Goal: Information Seeking & Learning: Learn about a topic

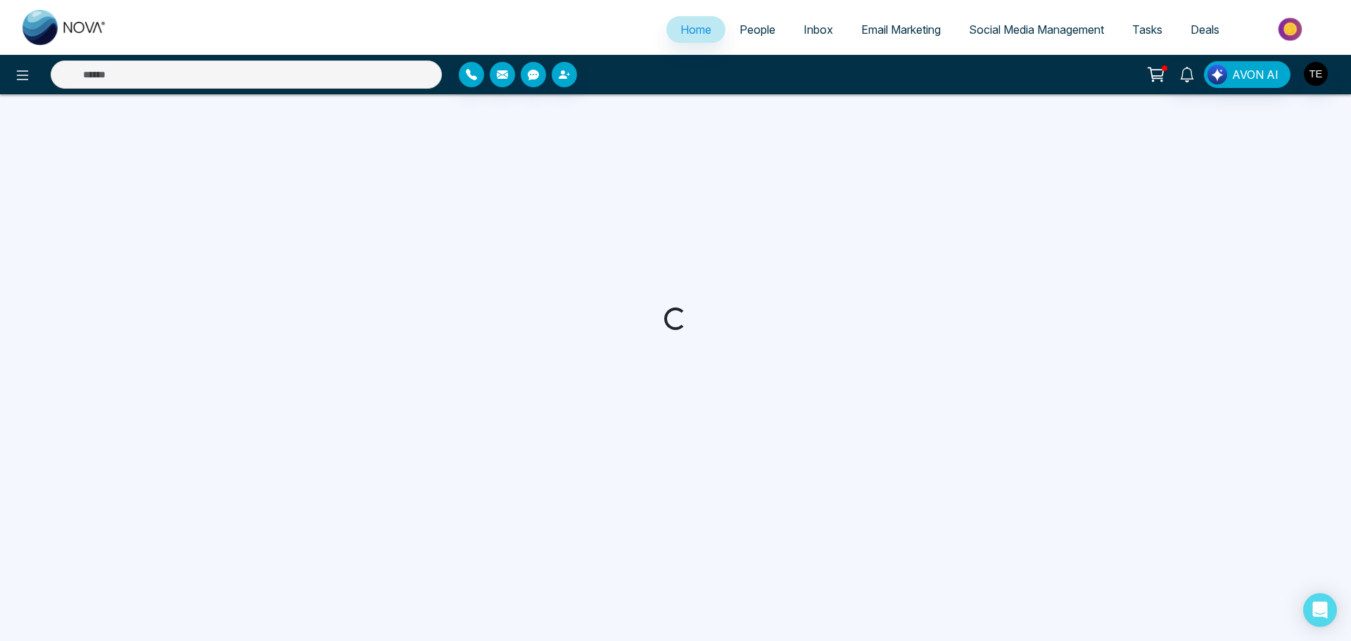
select select "*"
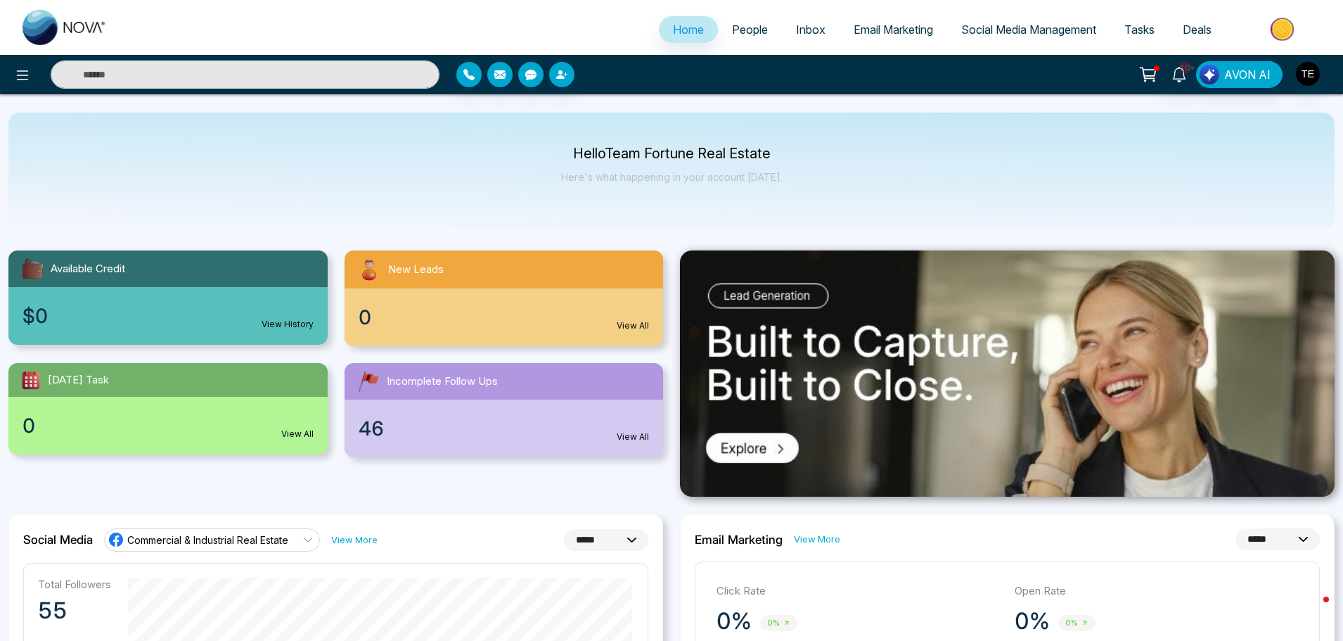
click at [796, 29] on span "Inbox" at bounding box center [811, 30] width 30 height 14
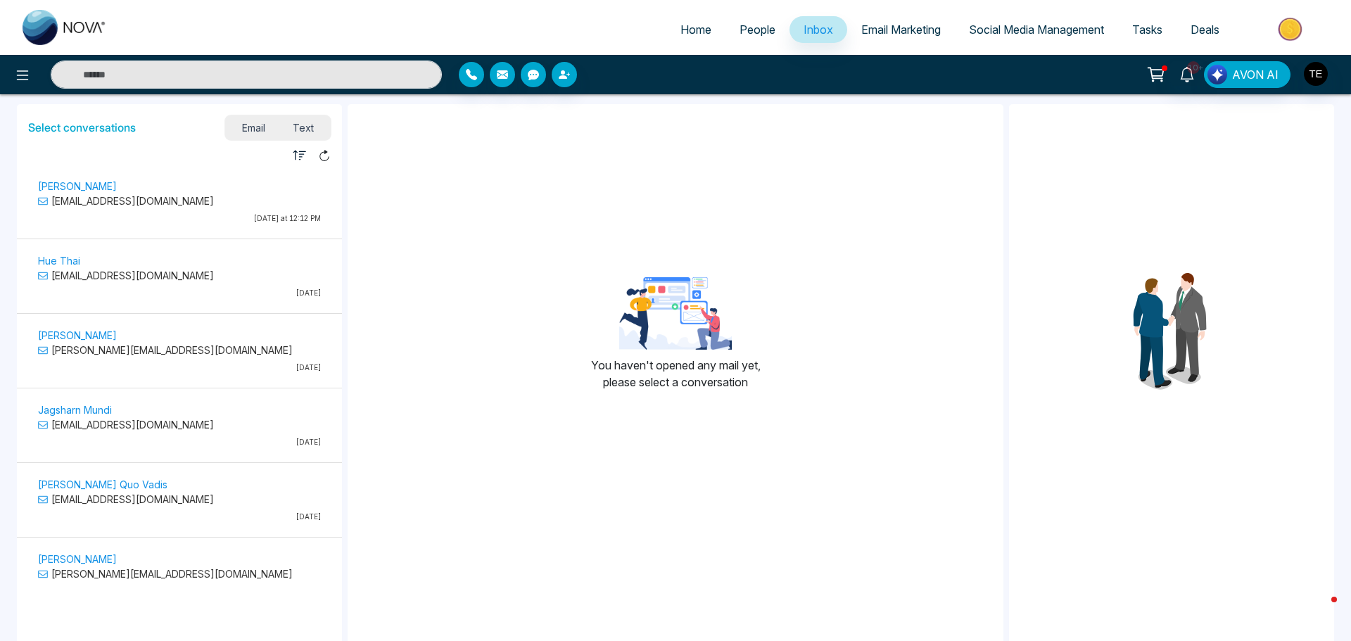
click at [687, 28] on span "Home" at bounding box center [695, 30] width 31 height 14
select select "*"
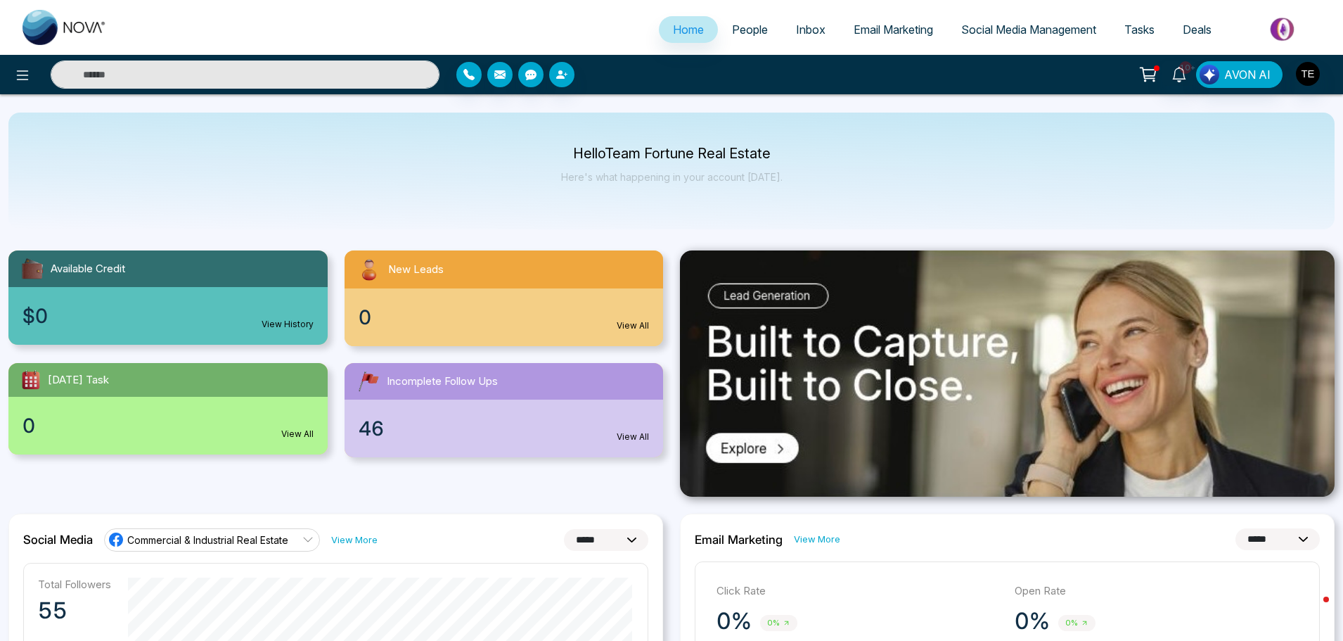
click at [249, 80] on input "text" at bounding box center [245, 74] width 389 height 28
click at [740, 32] on span "People" at bounding box center [750, 30] width 36 height 14
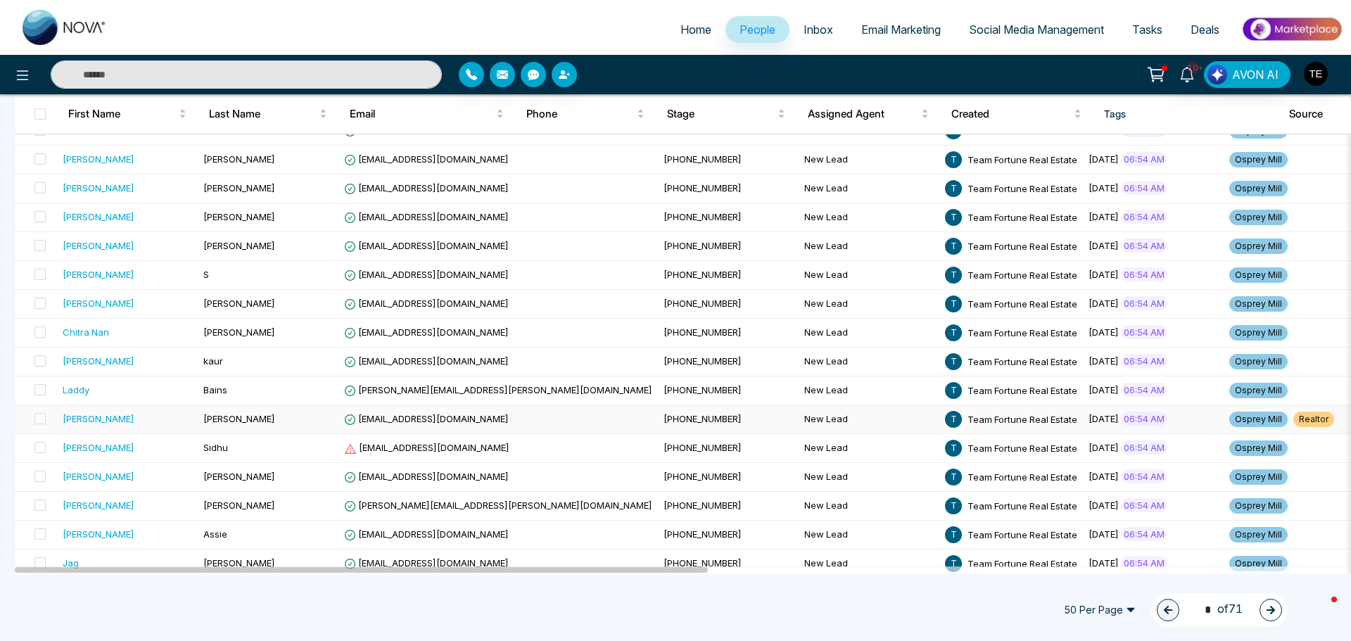
scroll to position [1161, 0]
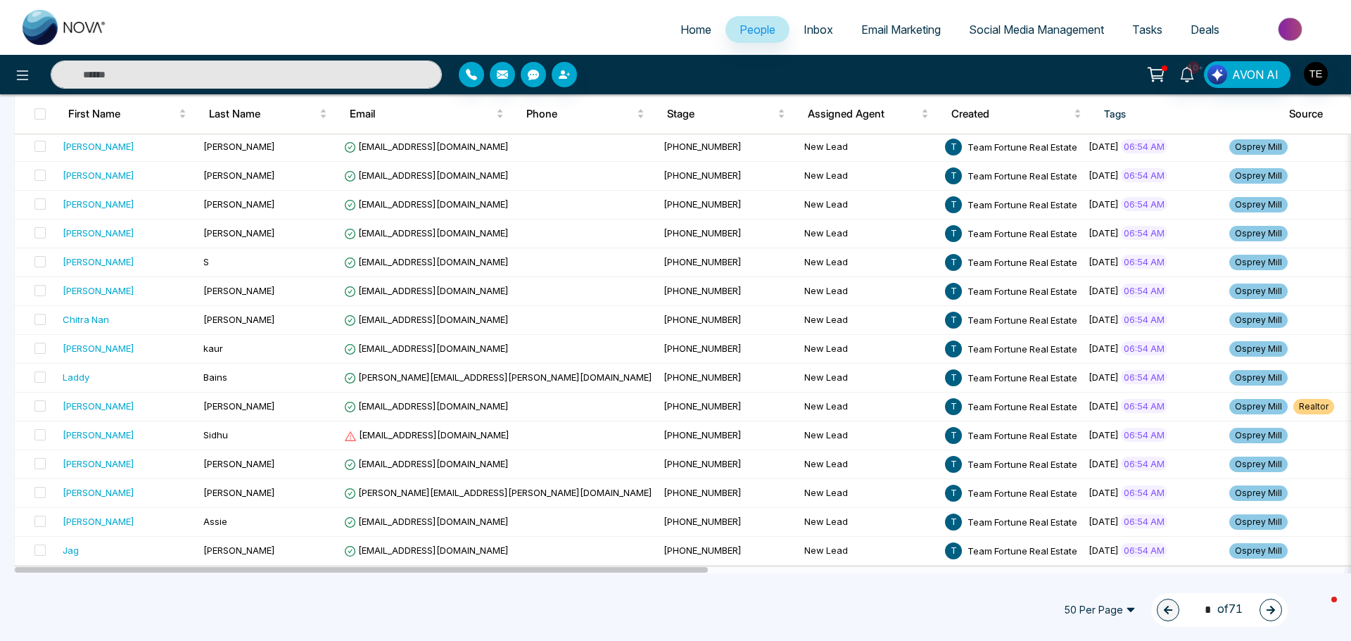
click at [1272, 606] on icon "button" at bounding box center [1270, 610] width 10 height 10
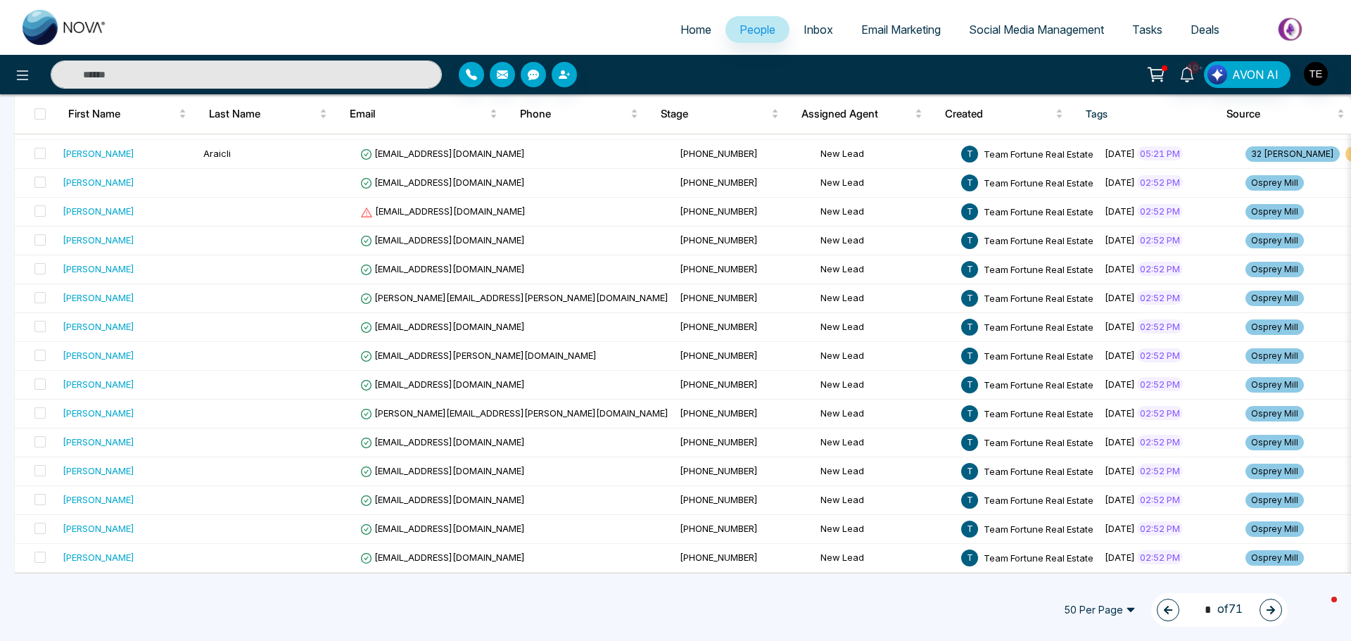
click at [1268, 608] on icon "button" at bounding box center [1270, 610] width 10 height 10
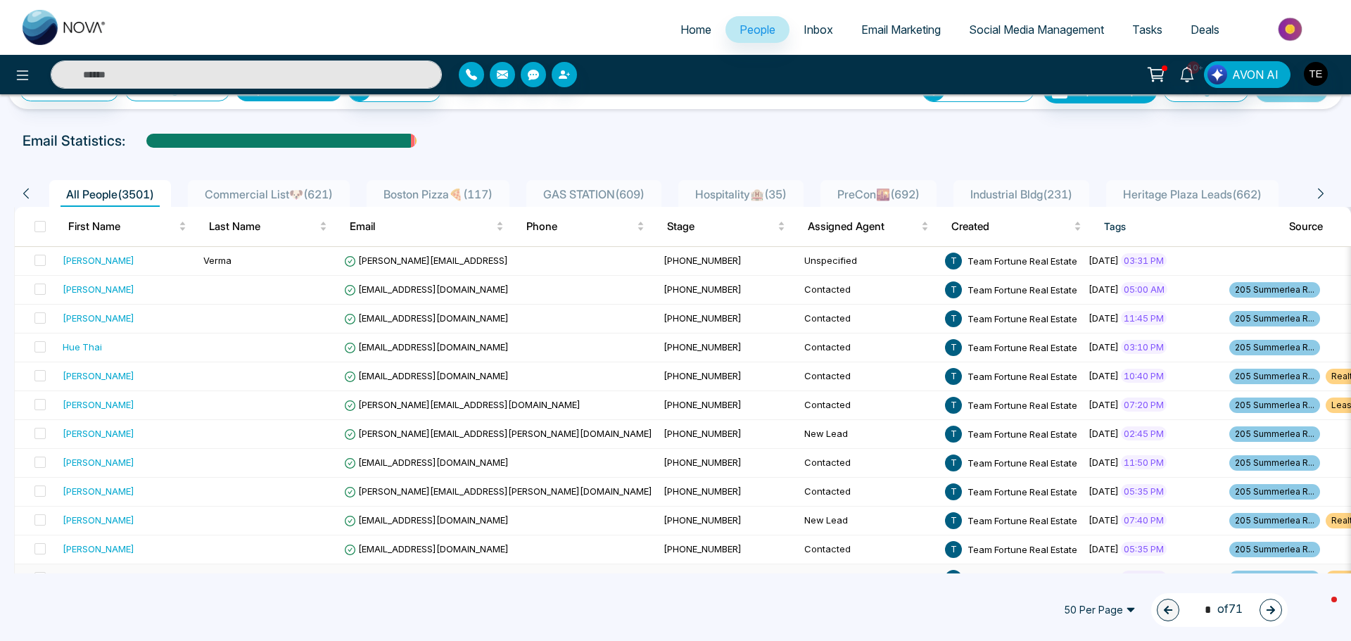
scroll to position [0, 0]
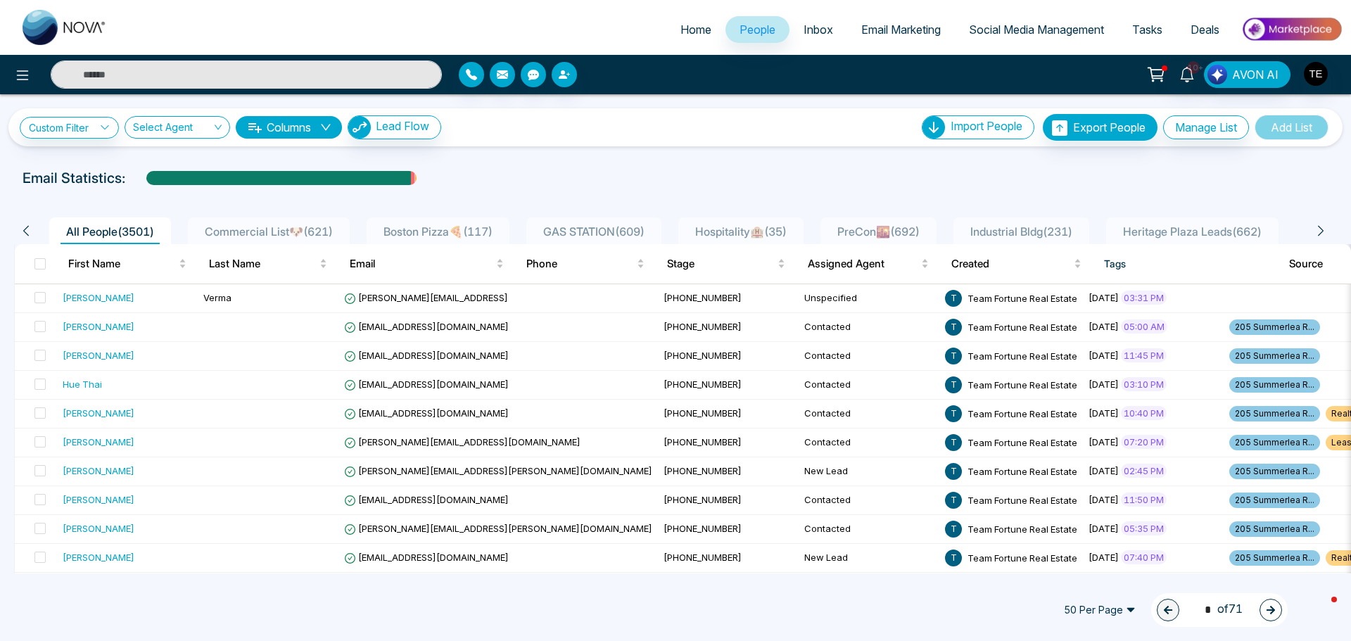
click at [1265, 606] on icon "button" at bounding box center [1270, 610] width 10 height 10
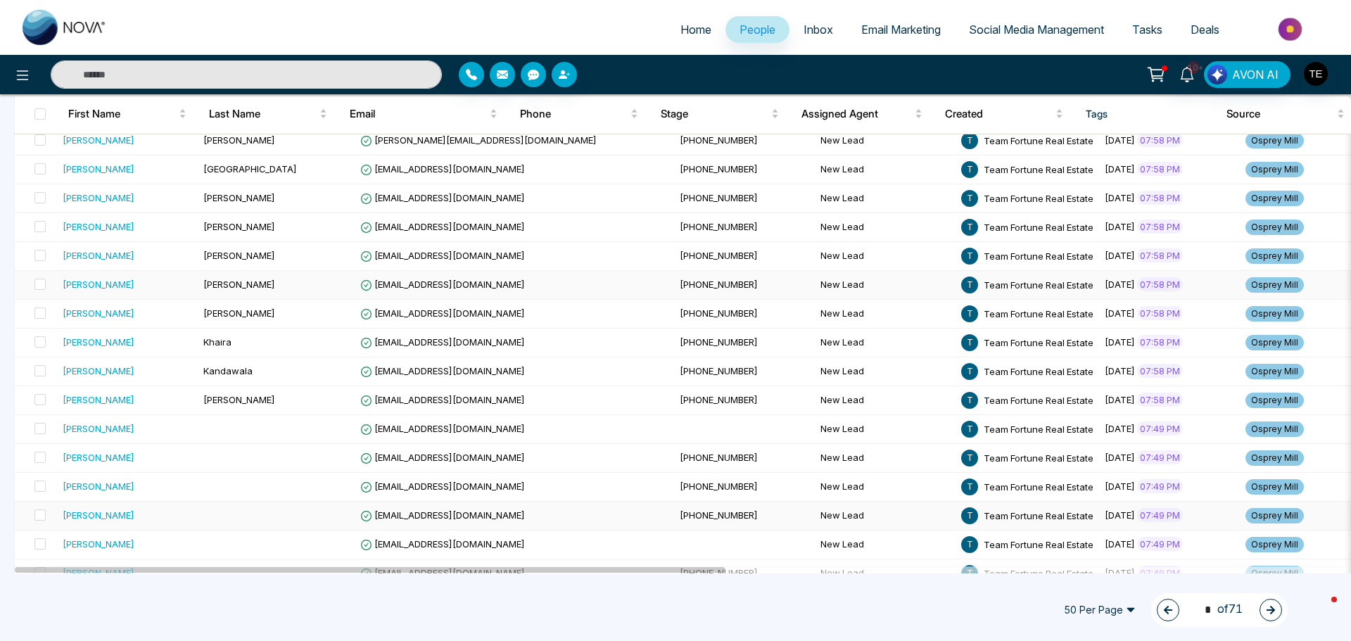
scroll to position [563, 0]
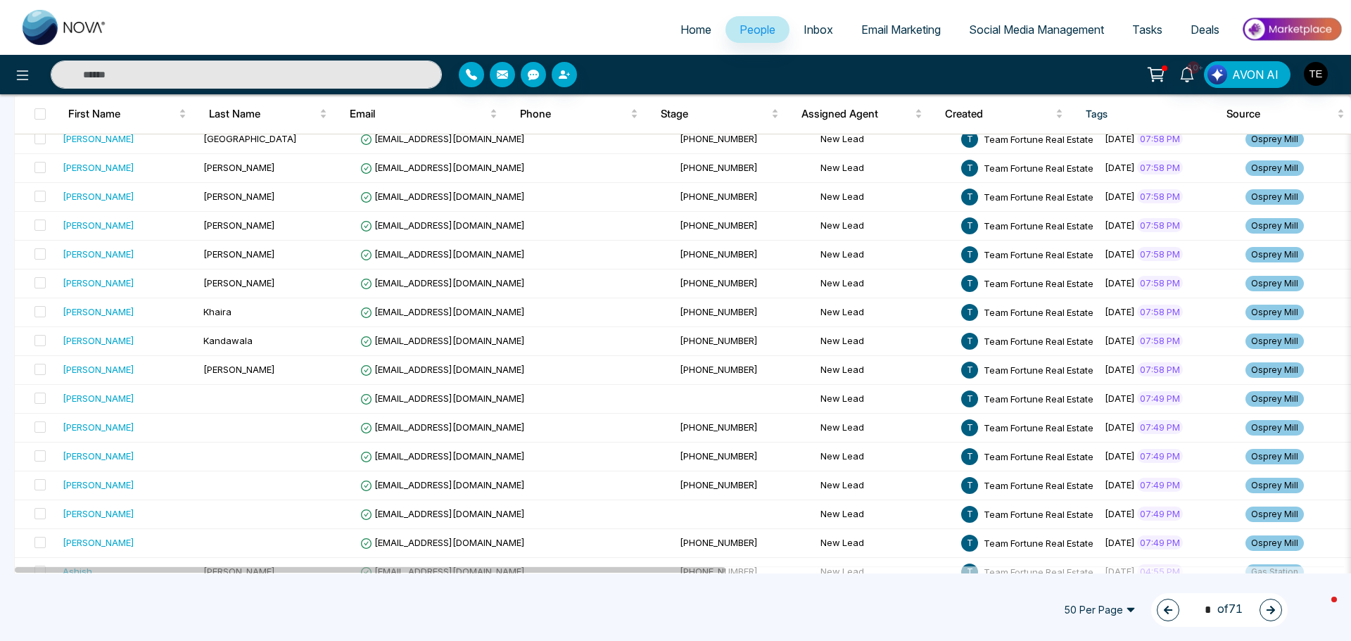
click at [1265, 608] on icon "button" at bounding box center [1270, 610] width 10 height 10
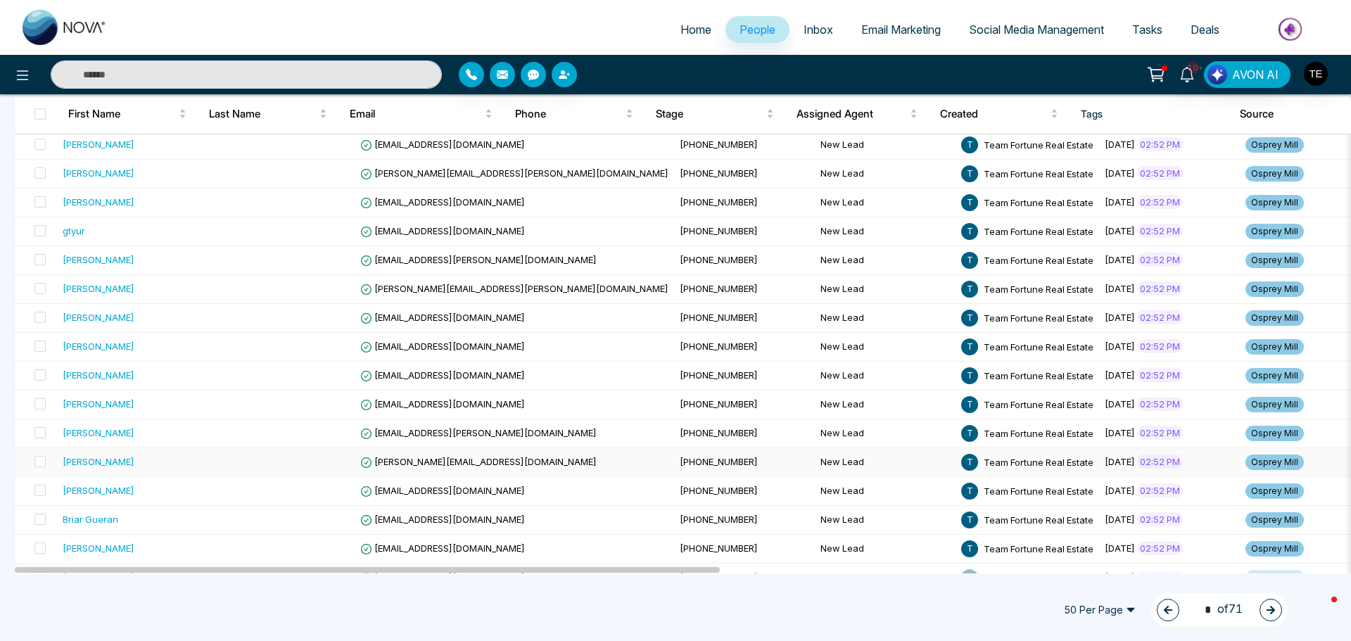
scroll to position [0, 0]
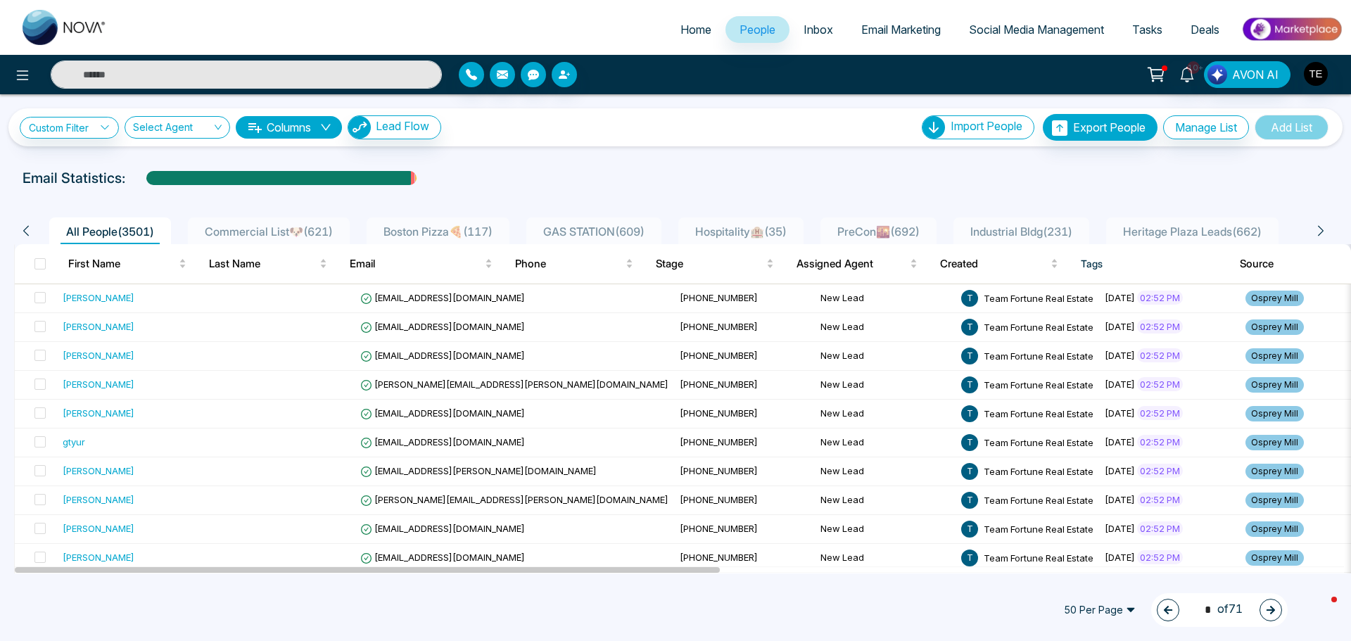
click at [1265, 607] on button "button" at bounding box center [1270, 610] width 23 height 23
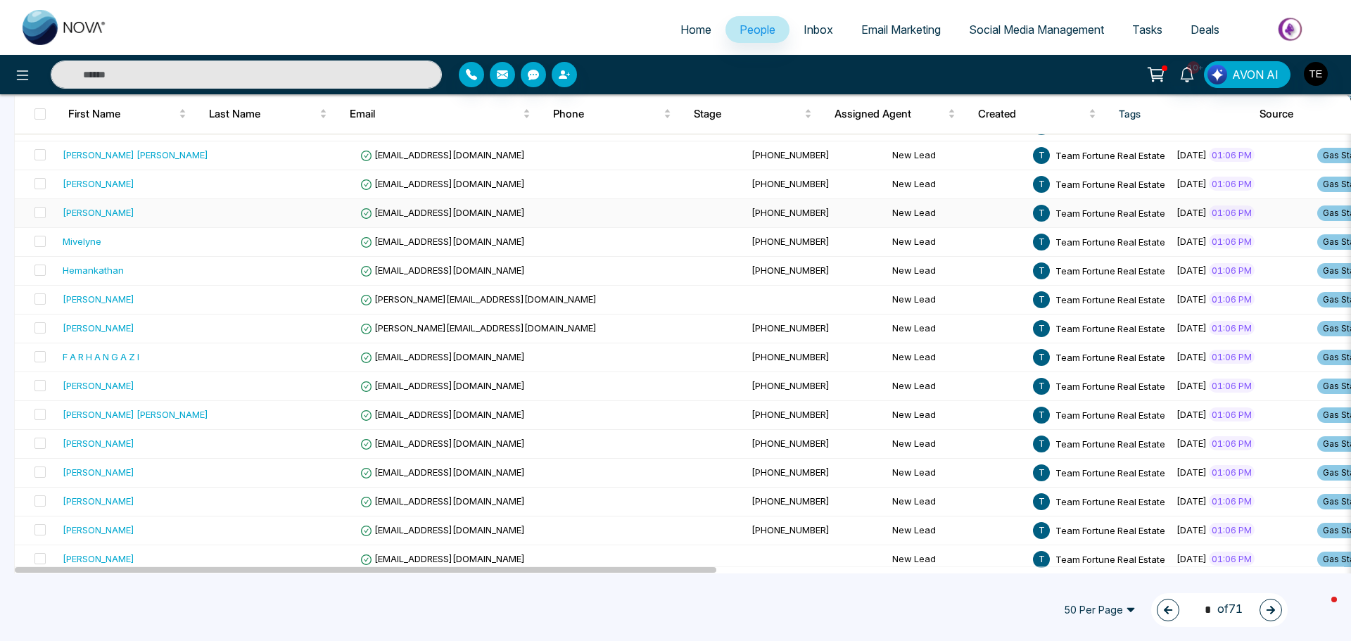
scroll to position [1161, 0]
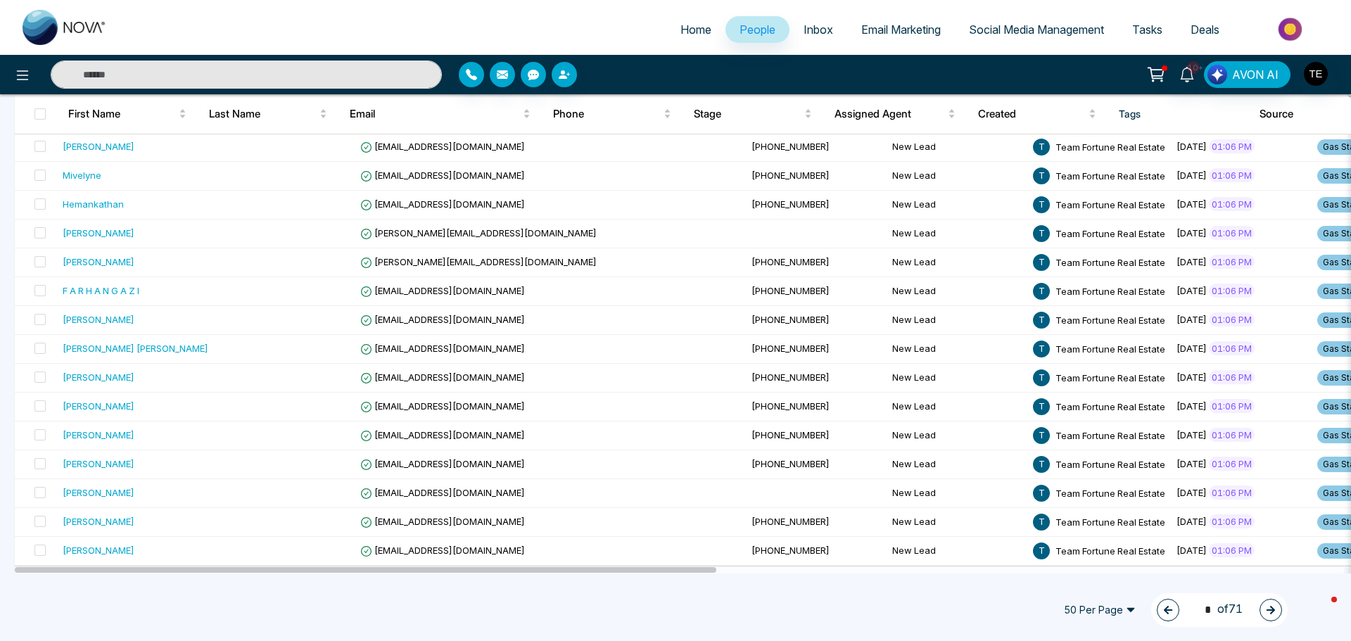
click at [1272, 610] on icon "button" at bounding box center [1270, 610] width 8 height 8
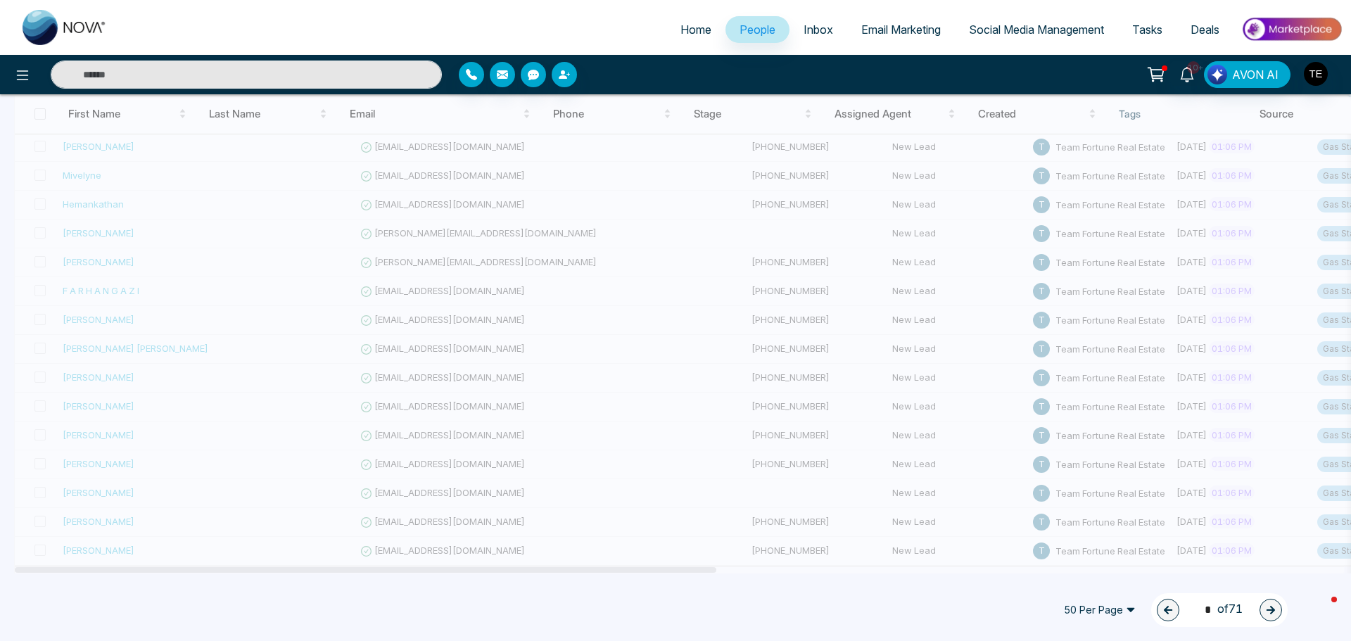
type input "*"
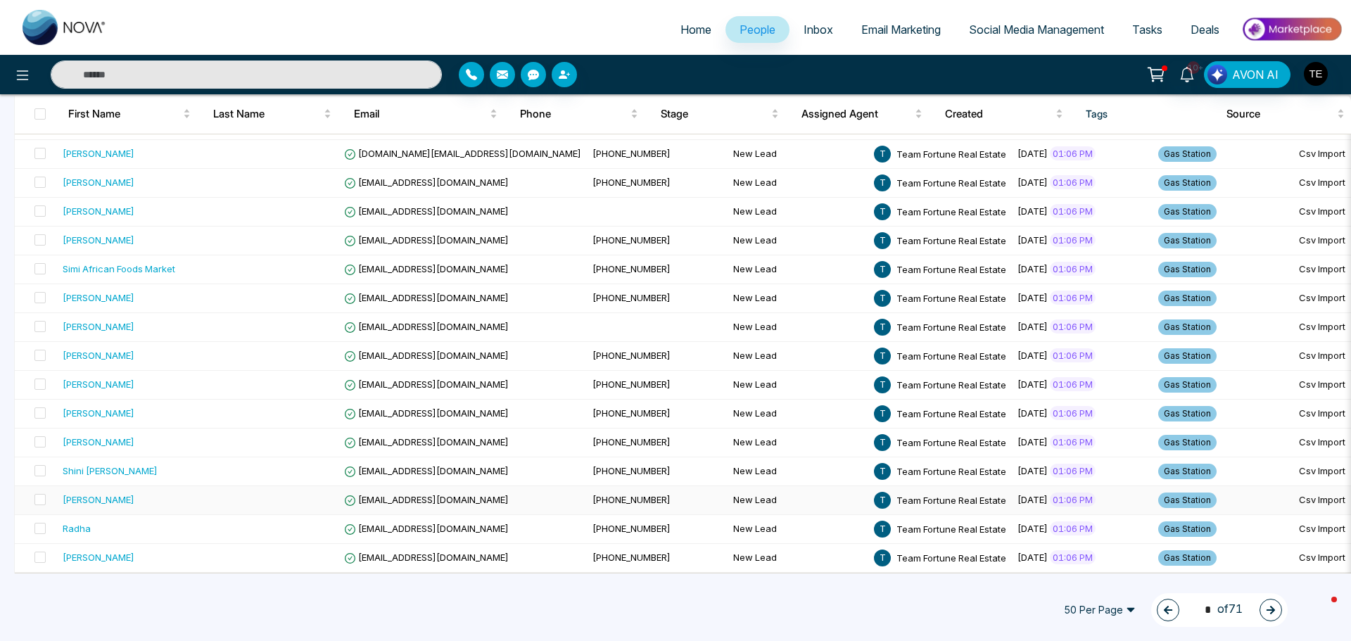
click at [102, 497] on div "[PERSON_NAME]" at bounding box center [127, 499] width 129 height 14
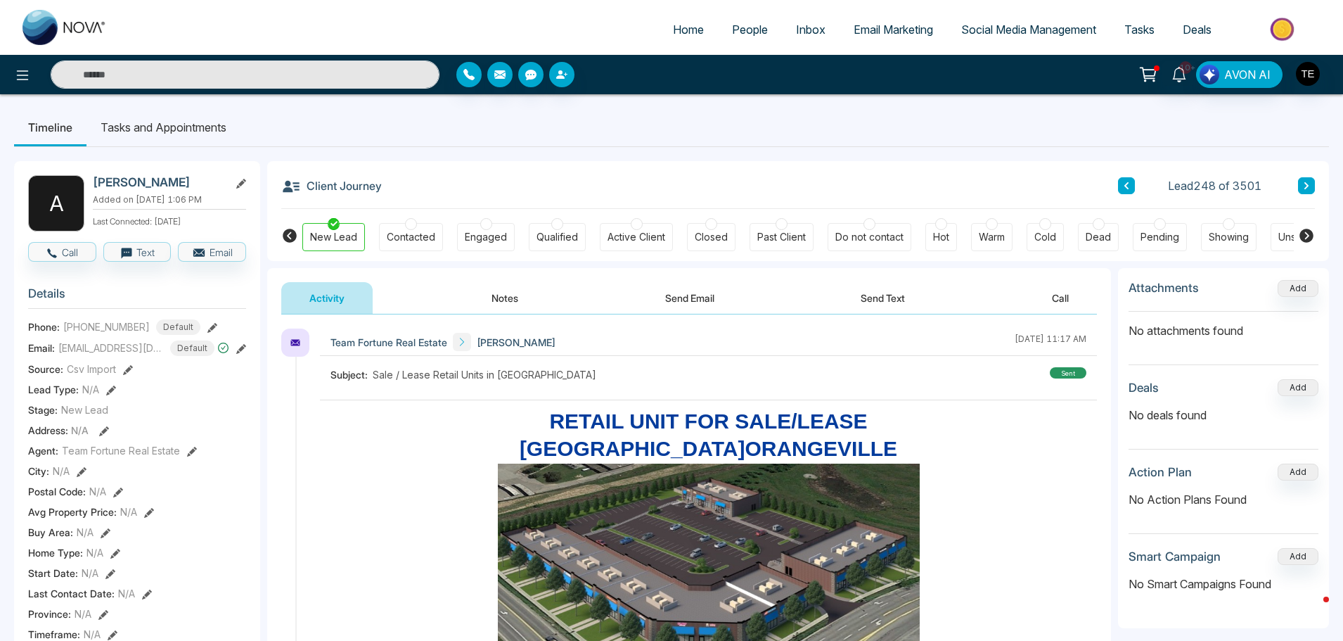
click at [1125, 179] on button at bounding box center [1126, 185] width 17 height 17
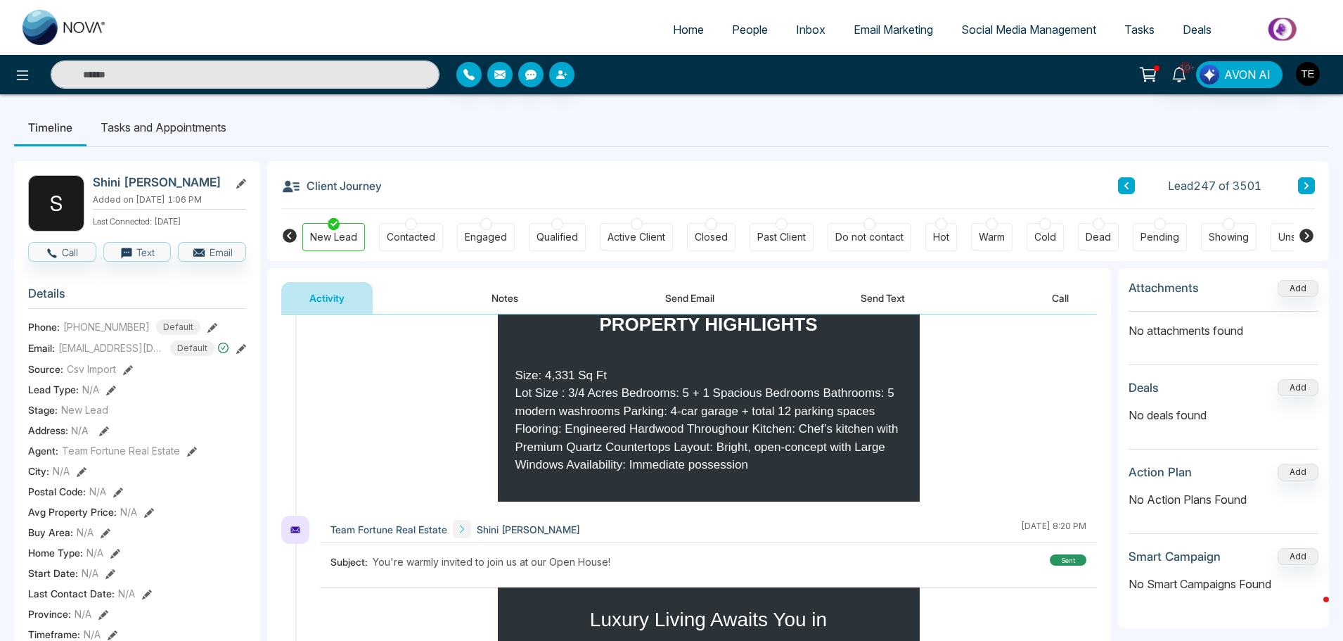
scroll to position [774, 0]
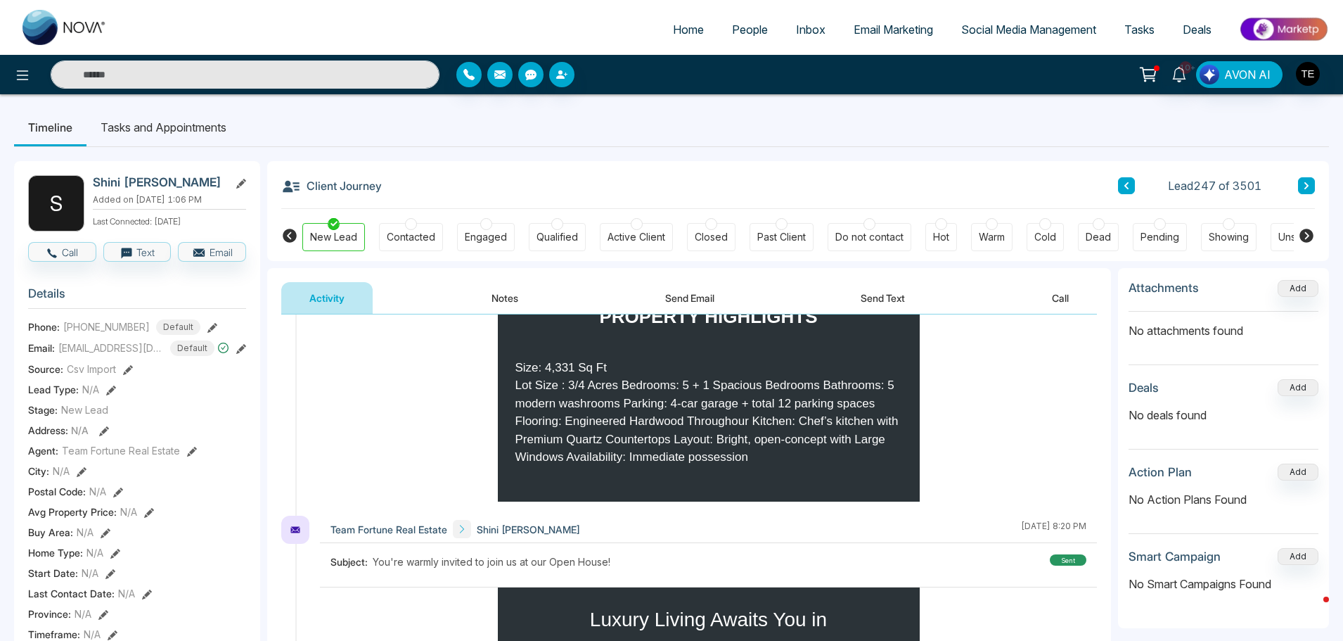
click at [1123, 181] on icon at bounding box center [1126, 185] width 7 height 8
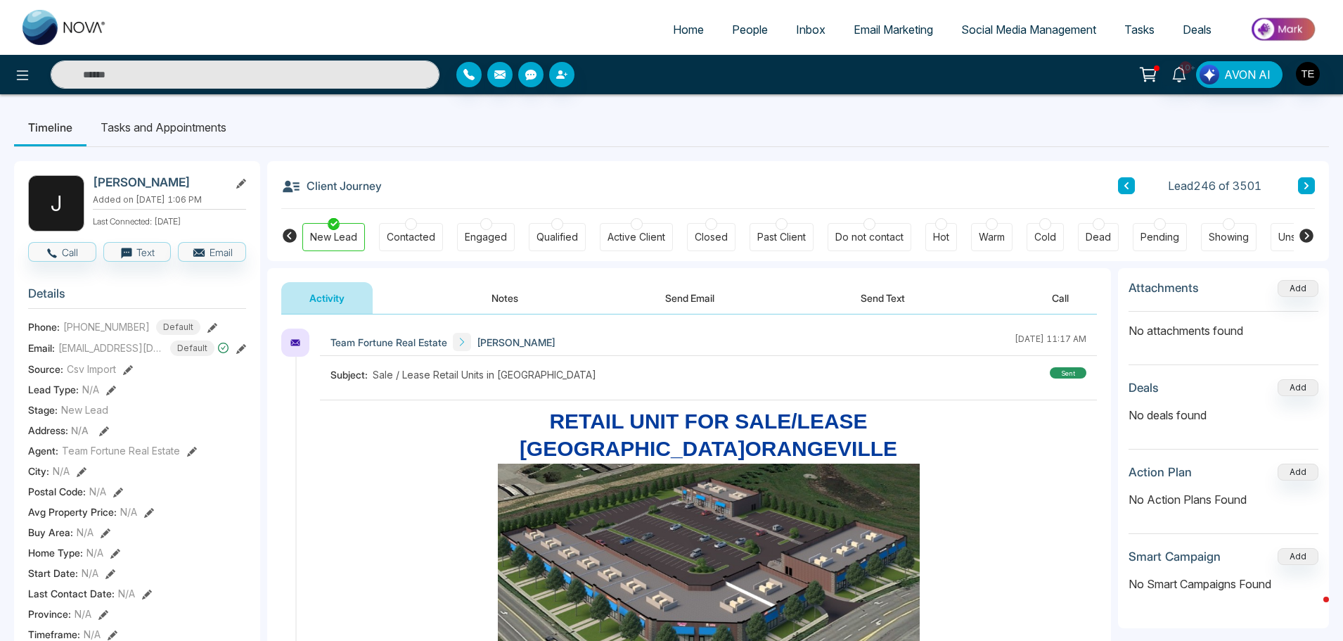
click at [1123, 186] on button at bounding box center [1126, 185] width 17 height 17
click at [1129, 185] on icon at bounding box center [1126, 185] width 7 height 8
click at [1126, 184] on icon at bounding box center [1127, 185] width 4 height 7
click at [1113, 186] on div "Client Journey Lead 243 of 3501" at bounding box center [798, 185] width 1034 height 48
click at [1122, 187] on button at bounding box center [1126, 185] width 17 height 17
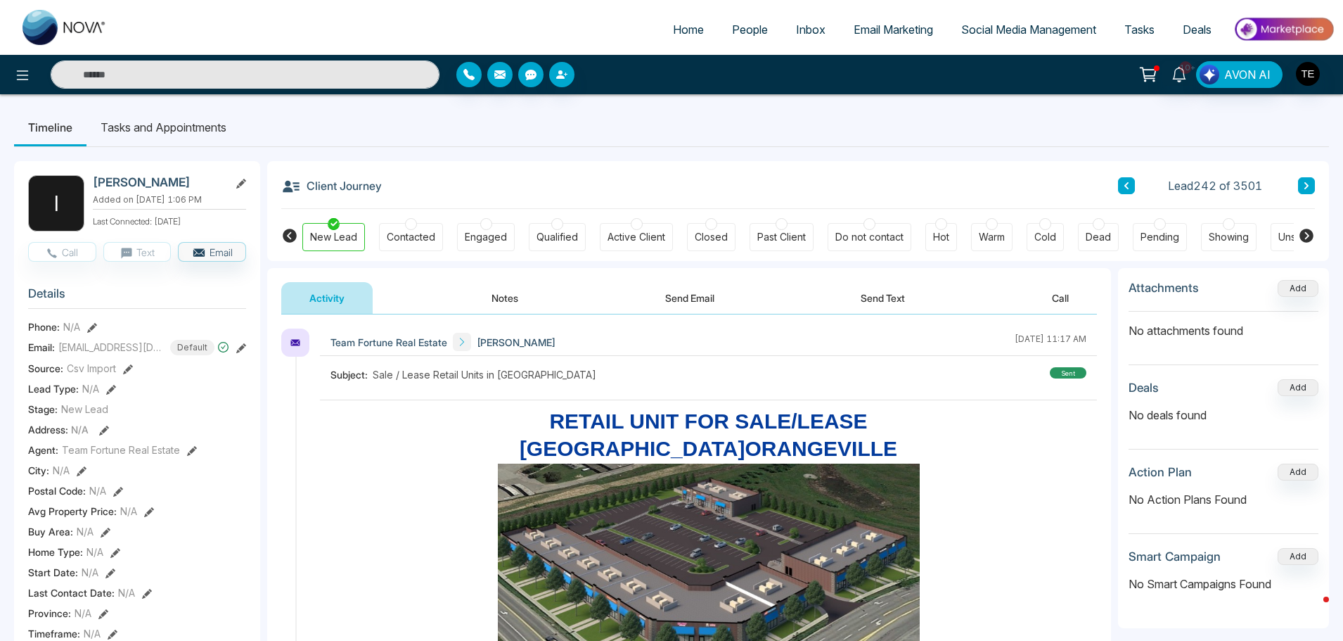
click at [1132, 181] on button at bounding box center [1126, 185] width 17 height 17
click at [1125, 186] on icon at bounding box center [1126, 185] width 7 height 8
click at [1125, 184] on icon at bounding box center [1126, 185] width 7 height 8
click at [1125, 185] on icon at bounding box center [1127, 185] width 4 height 7
click at [1125, 187] on icon at bounding box center [1126, 185] width 7 height 8
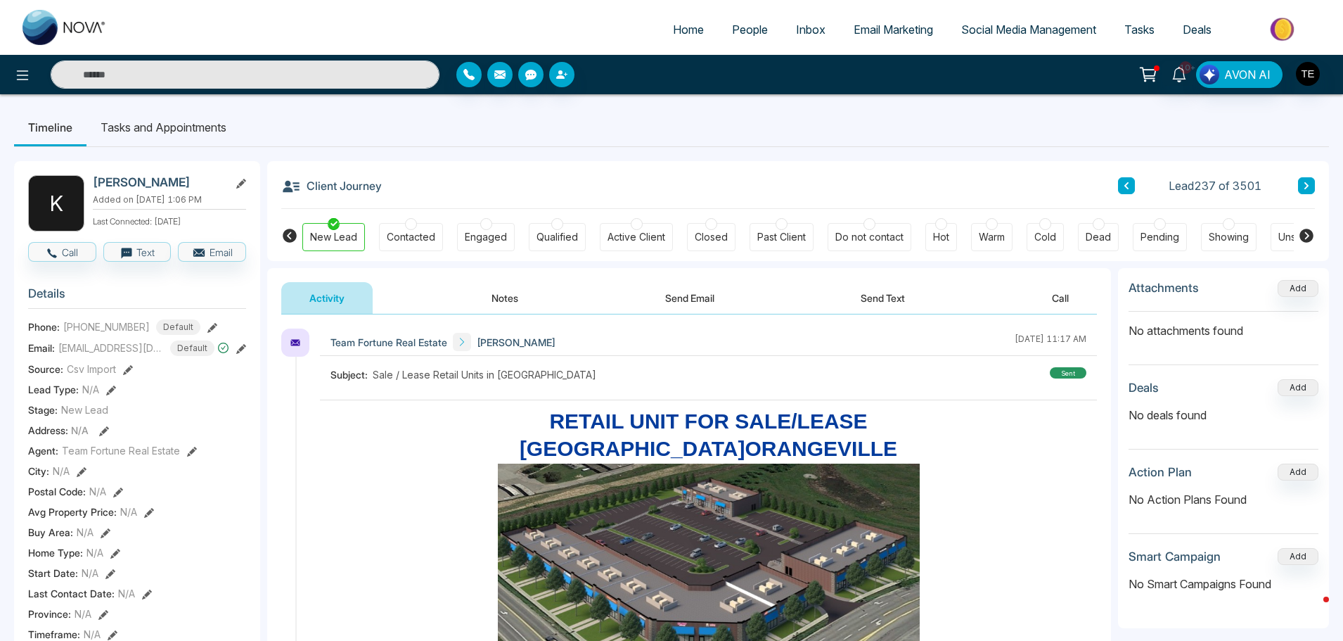
click at [1123, 184] on button at bounding box center [1126, 185] width 17 height 17
click at [1126, 182] on icon at bounding box center [1126, 185] width 7 height 8
click at [1123, 186] on icon at bounding box center [1126, 185] width 7 height 8
click at [1119, 184] on button at bounding box center [1126, 185] width 17 height 17
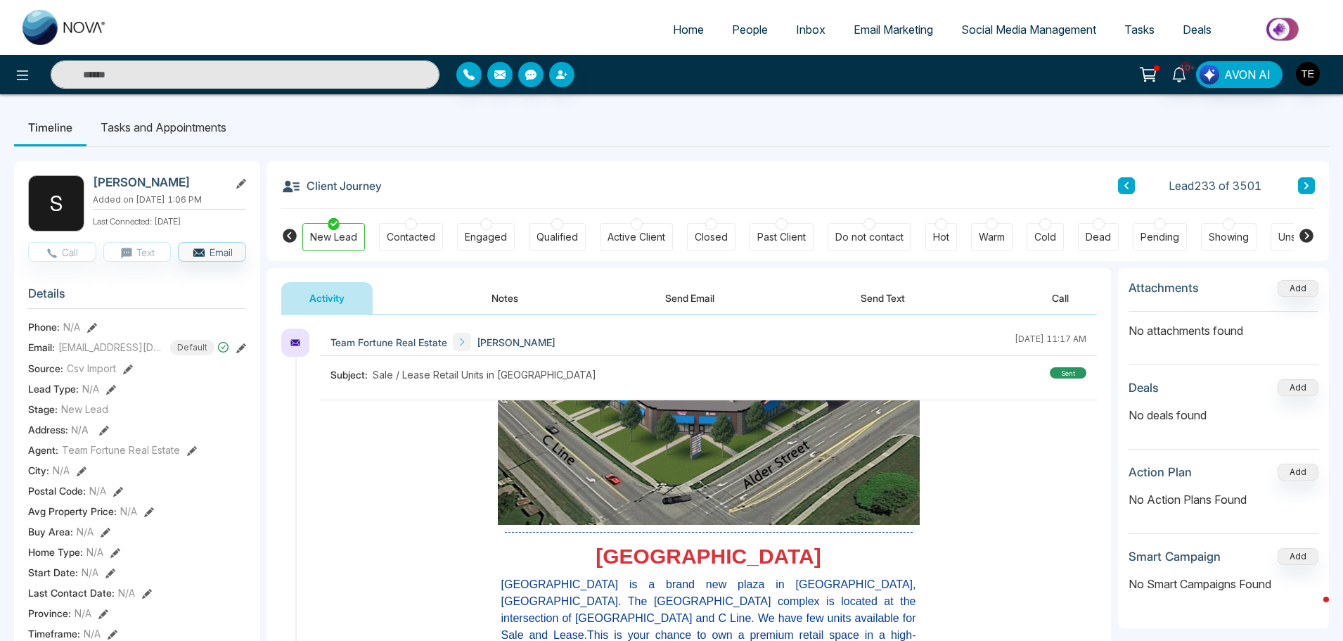
click at [1123, 186] on icon at bounding box center [1126, 185] width 7 height 8
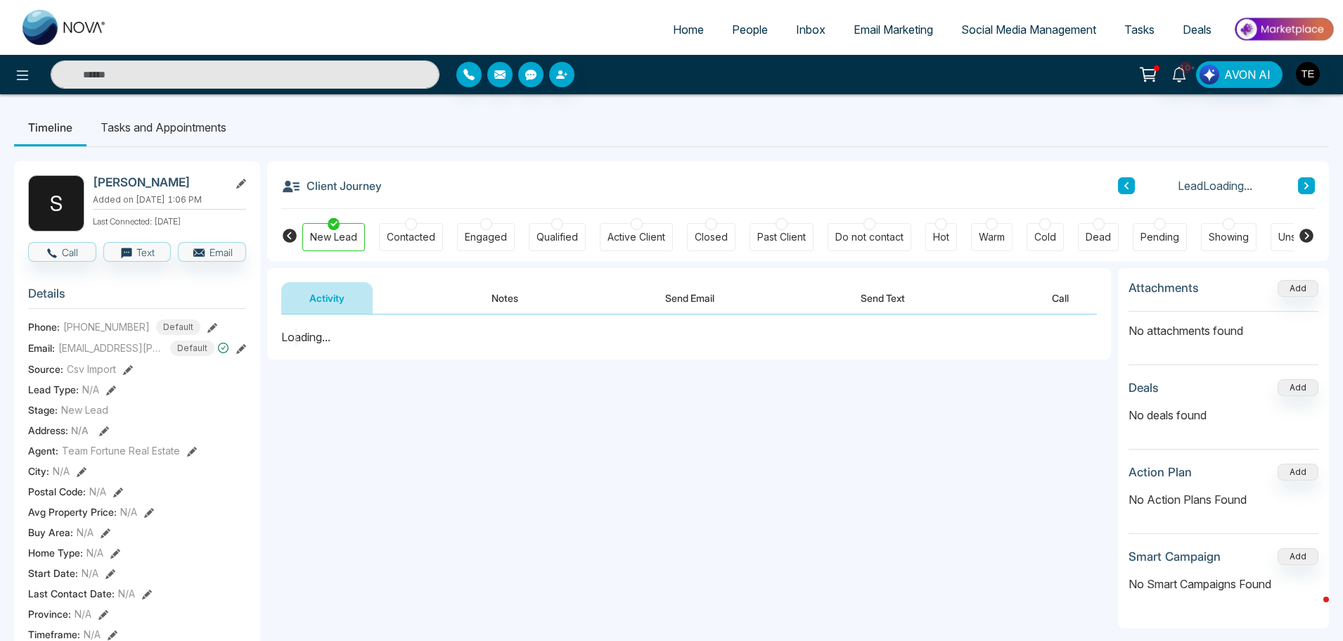
click at [1125, 189] on icon at bounding box center [1126, 185] width 7 height 8
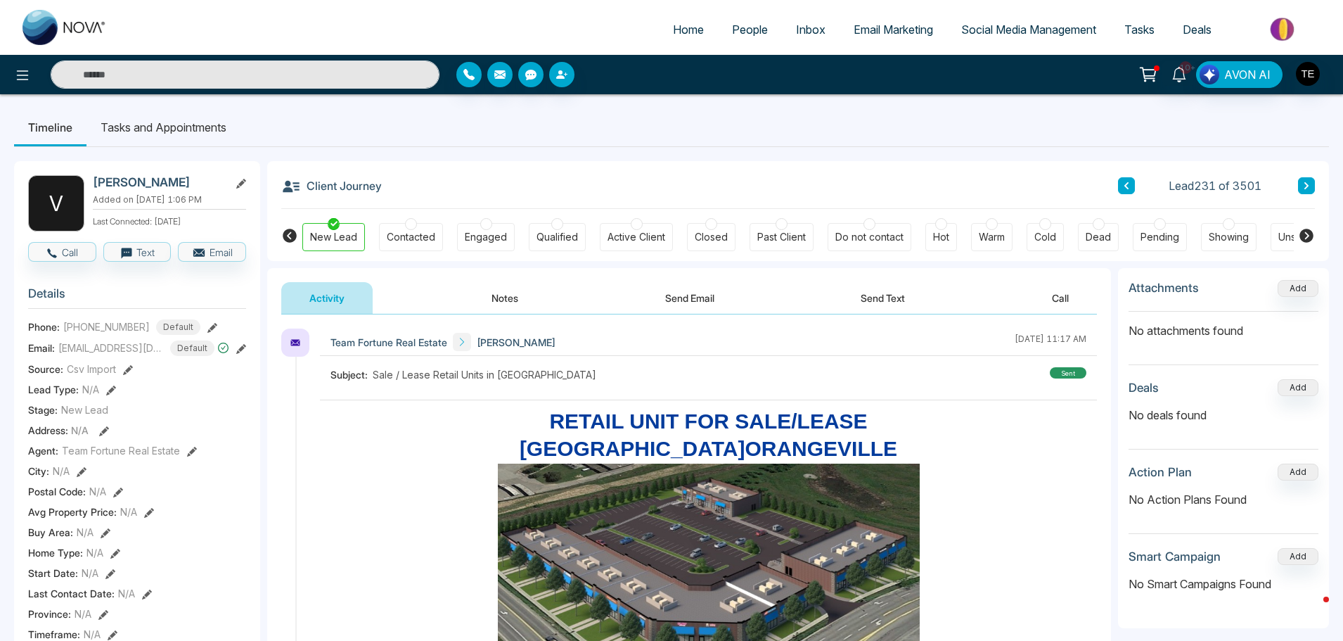
click at [1309, 184] on icon at bounding box center [1306, 185] width 7 height 8
click at [1308, 184] on icon at bounding box center [1306, 185] width 7 height 8
click at [1301, 187] on button at bounding box center [1306, 185] width 17 height 17
click at [1303, 189] on icon at bounding box center [1306, 185] width 7 height 8
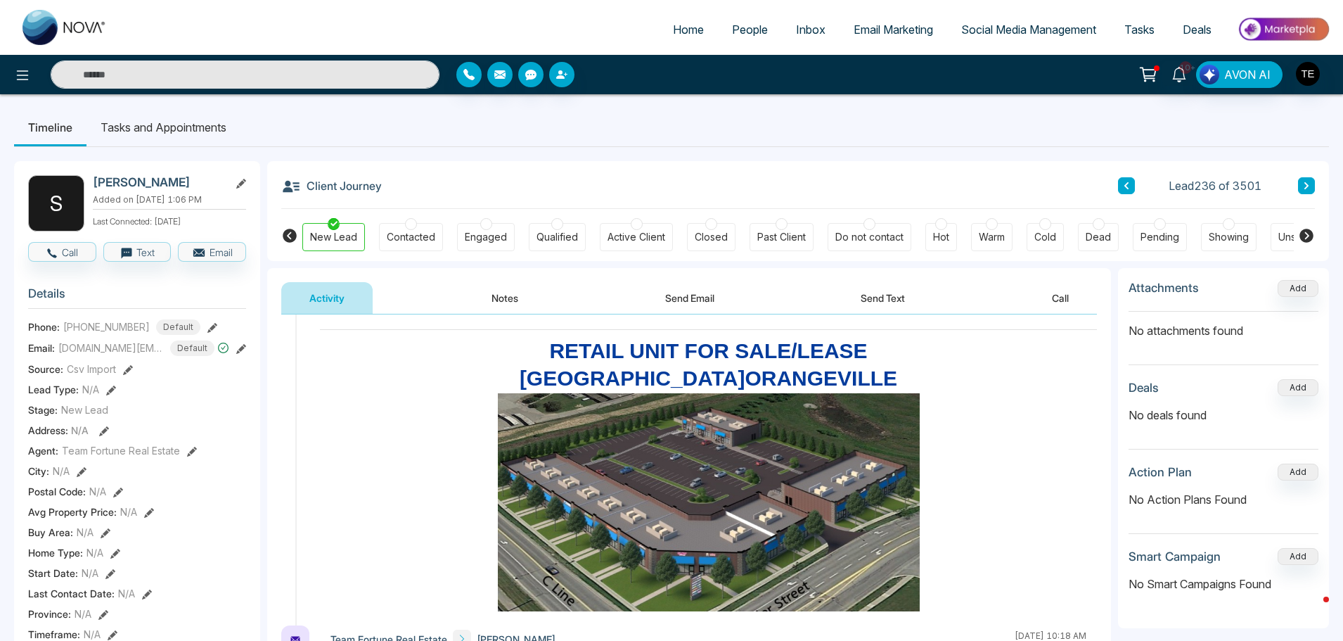
click at [1302, 184] on button at bounding box center [1306, 185] width 17 height 17
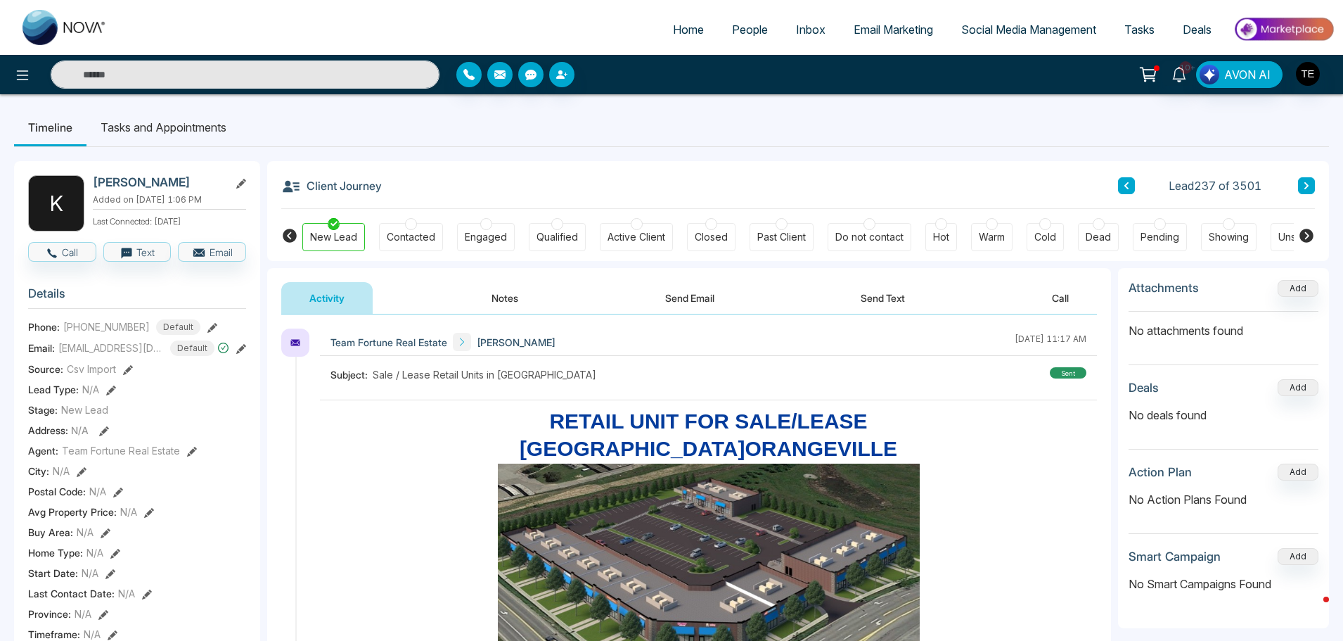
click at [1307, 184] on icon at bounding box center [1307, 185] width 4 height 7
click at [1307, 186] on icon at bounding box center [1307, 185] width 4 height 7
click at [1307, 188] on icon at bounding box center [1307, 185] width 4 height 7
click at [1301, 184] on button at bounding box center [1306, 185] width 17 height 17
click at [1307, 192] on button at bounding box center [1306, 185] width 17 height 17
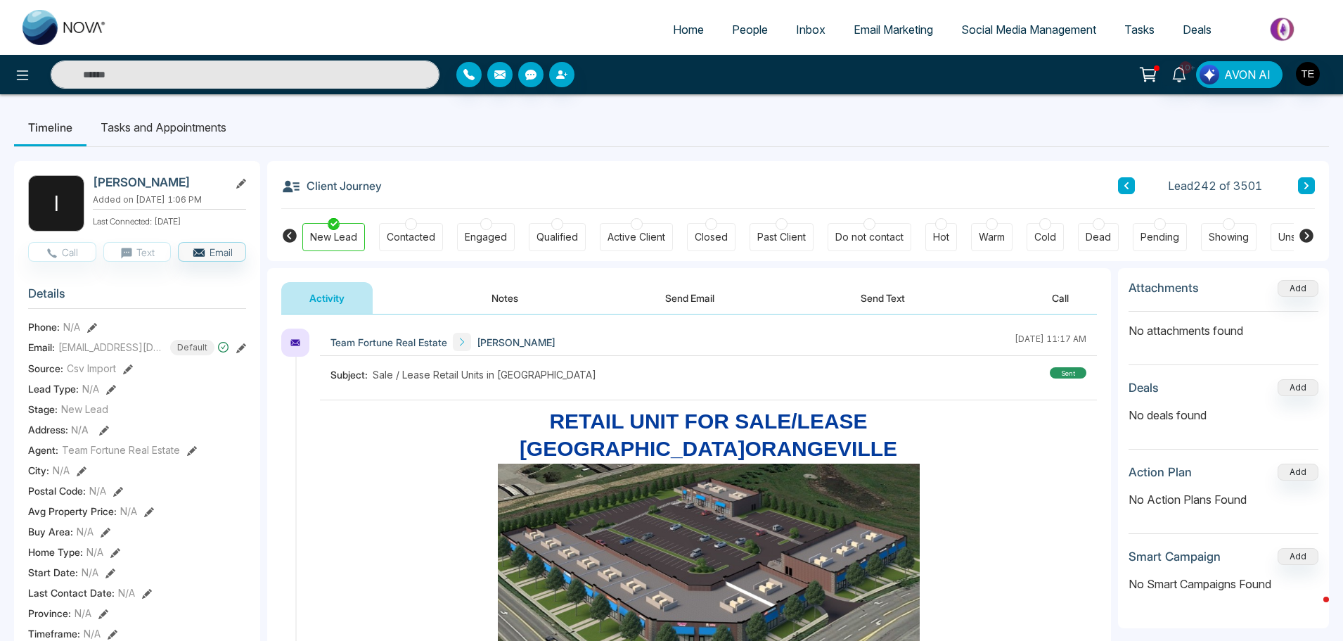
click at [1306, 186] on icon at bounding box center [1306, 185] width 7 height 8
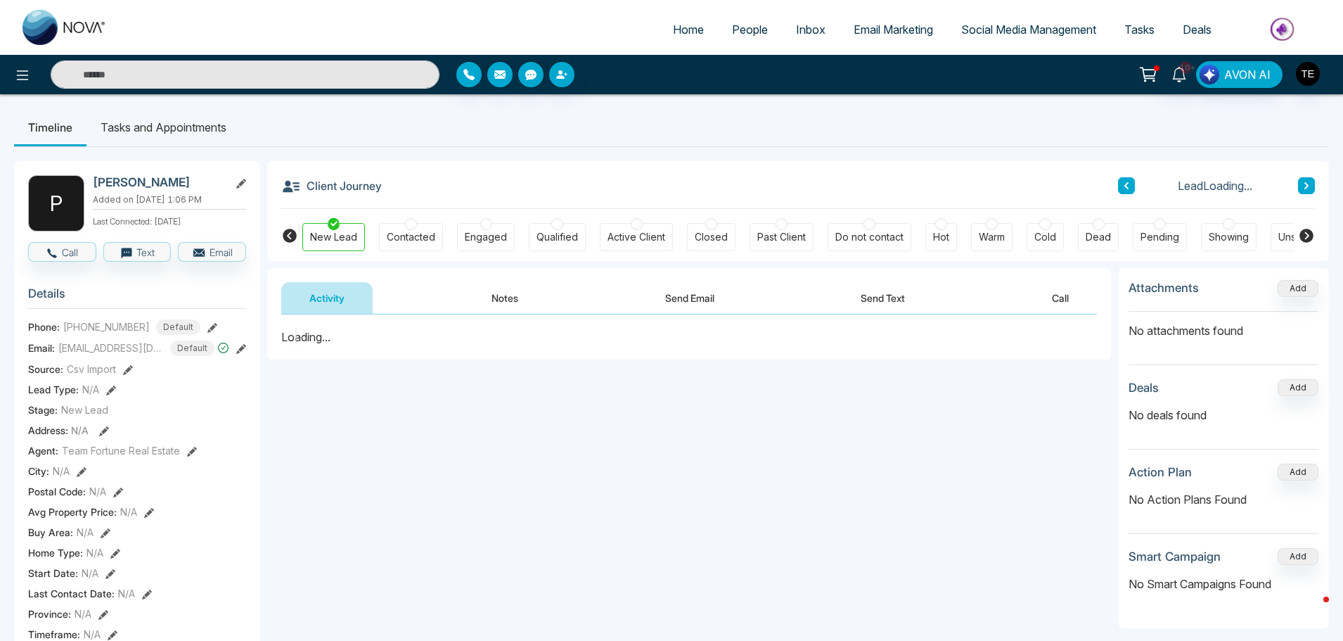
click at [1305, 186] on icon at bounding box center [1306, 185] width 7 height 8
